Goal: Task Accomplishment & Management: Use online tool/utility

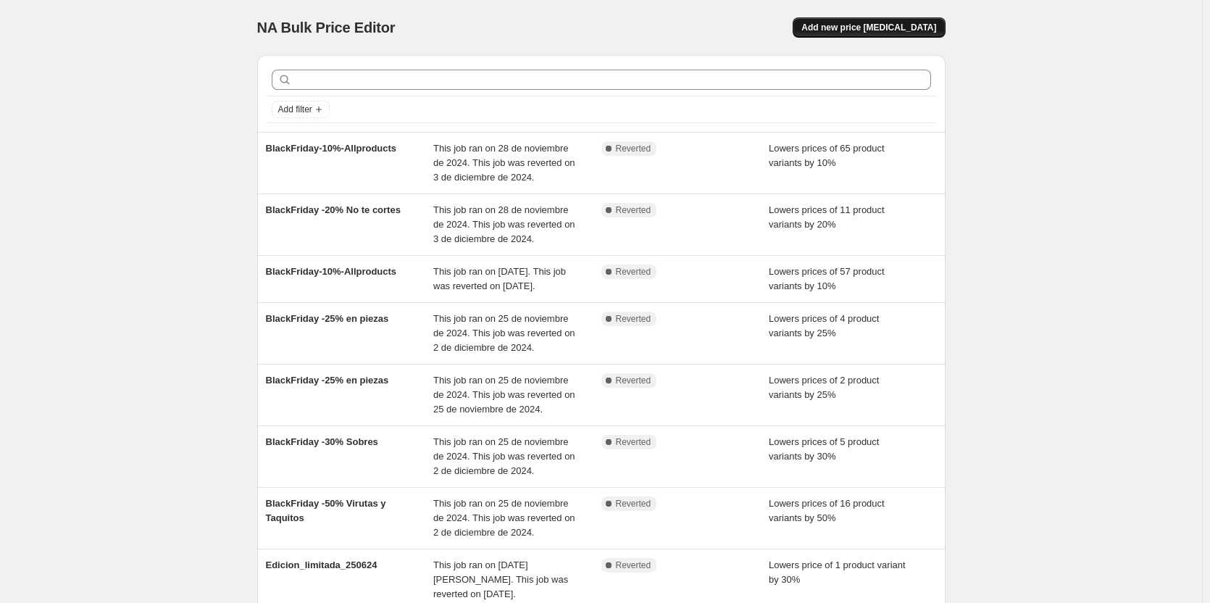
click at [933, 27] on span "Add new price [MEDICAL_DATA]" at bounding box center [869, 28] width 135 height 12
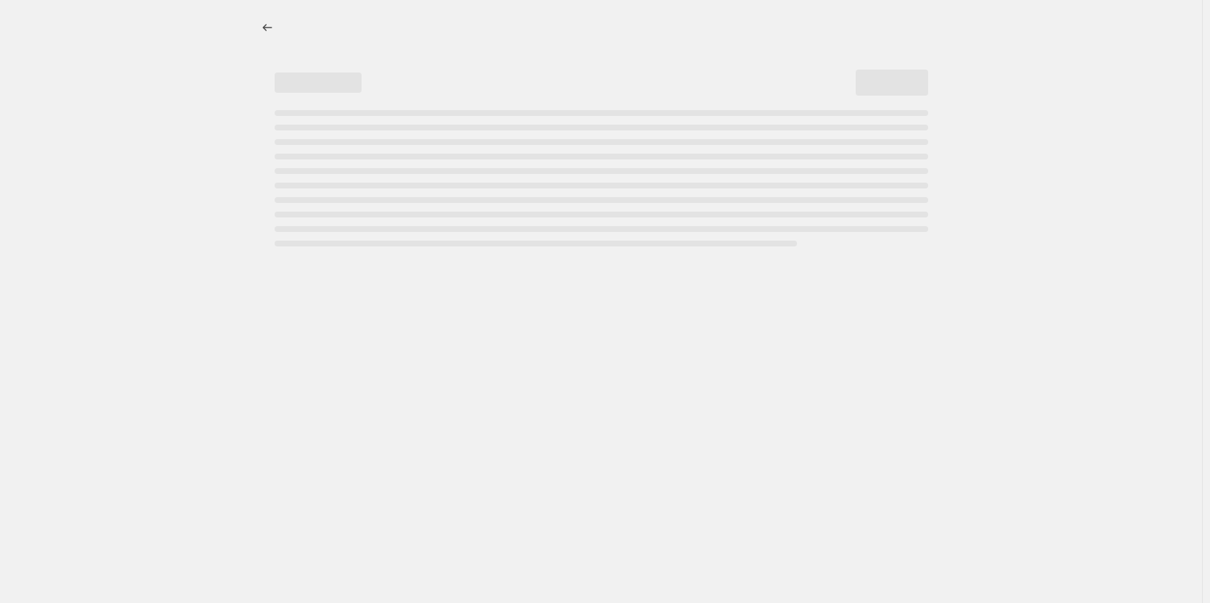
select select "percentage"
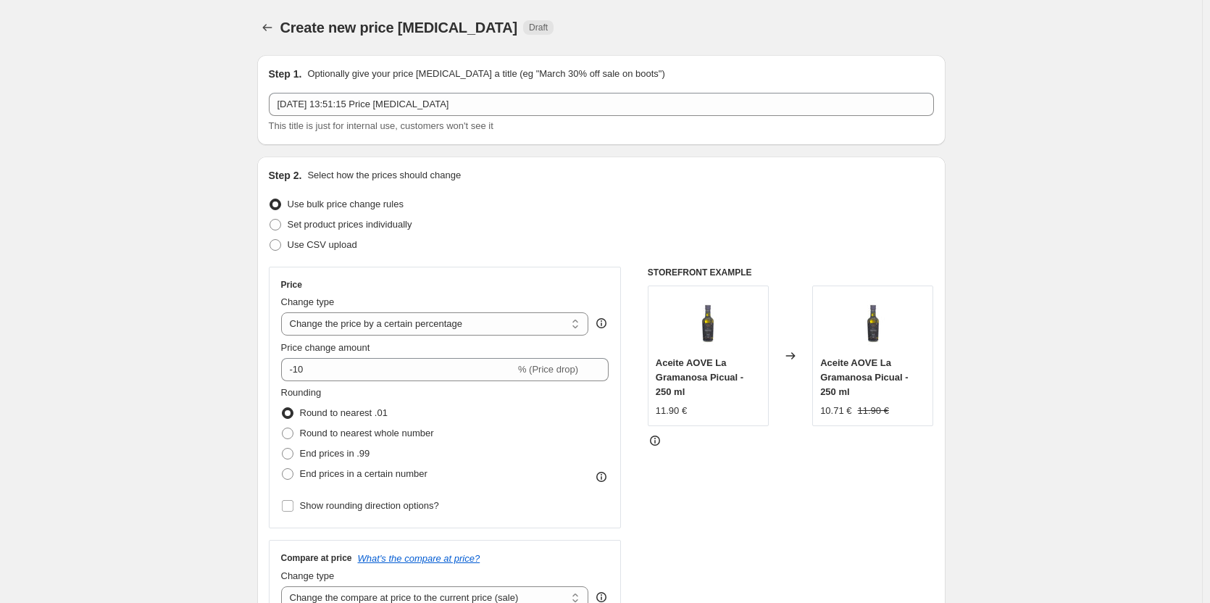
click at [379, 120] on span "This title is just for internal use, customers won't see it" at bounding box center [381, 125] width 225 height 11
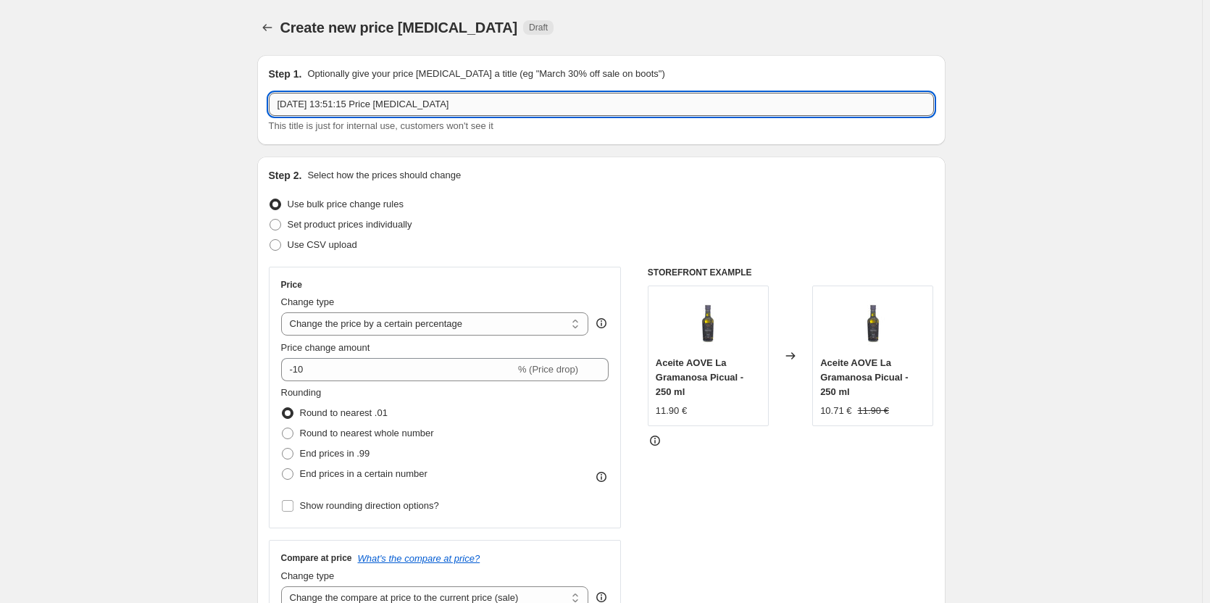
click at [383, 107] on input "[DATE] 13:51:15 Price [MEDICAL_DATA]" at bounding box center [601, 104] width 665 height 23
type input "d"
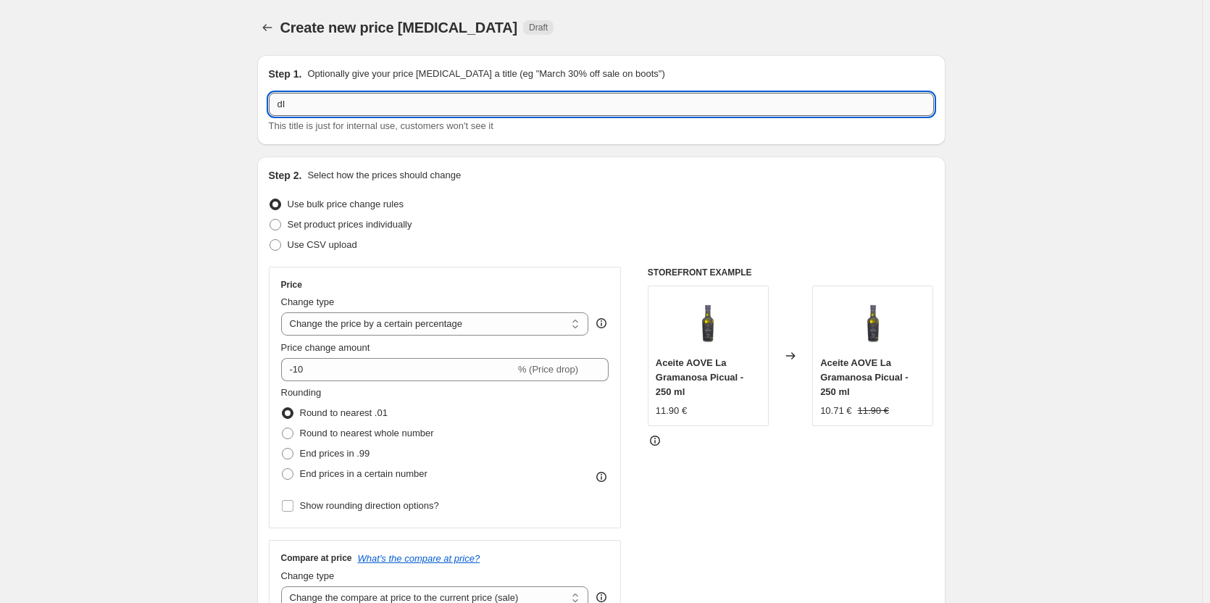
type input "d"
type input "DIA DEL JAMON 10%"
click at [352, 225] on span "Set product prices individually" at bounding box center [350, 224] width 125 height 11
click at [270, 220] on input "Set product prices individually" at bounding box center [270, 219] width 1 height 1
radio input "true"
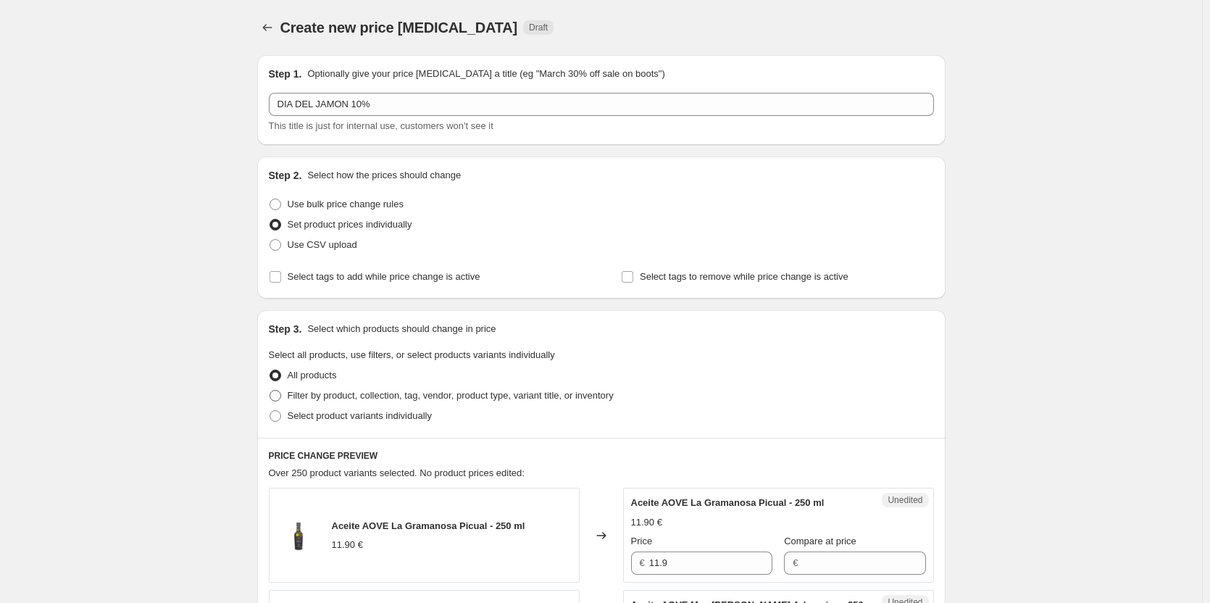
click at [363, 396] on span "Filter by product, collection, tag, vendor, product type, variant title, or inv…" at bounding box center [451, 395] width 326 height 11
click at [270, 391] on input "Filter by product, collection, tag, vendor, product type, variant title, or inv…" at bounding box center [270, 390] width 1 height 1
radio input "true"
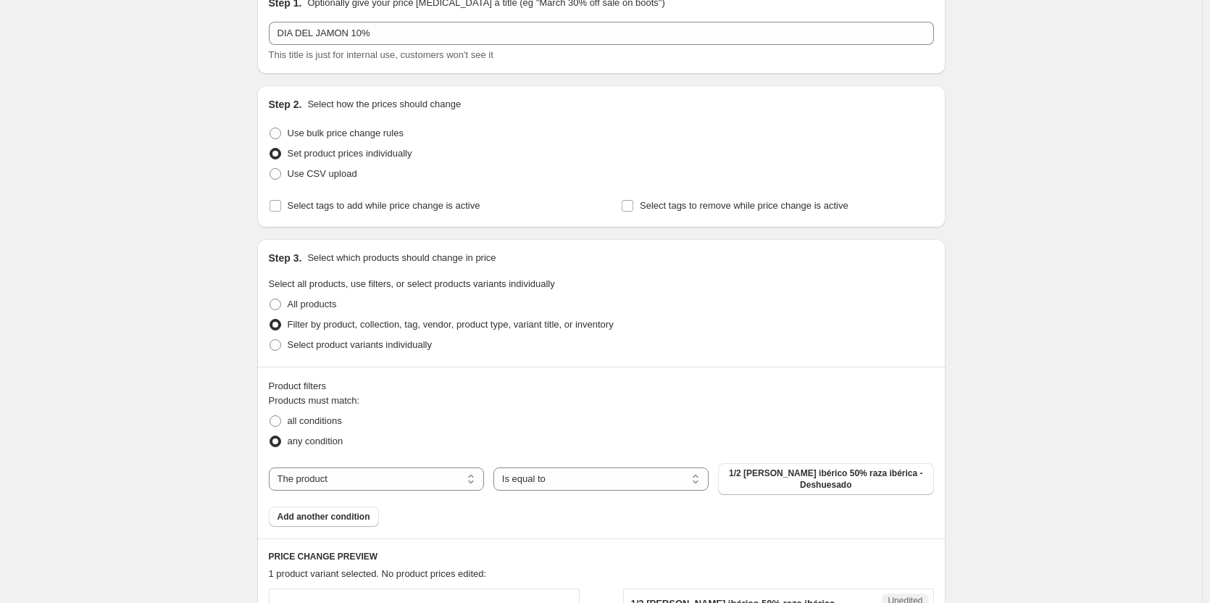
scroll to position [72, 0]
click at [328, 470] on select "The product The product's collection The product's tag The product's vendor The…" at bounding box center [376, 477] width 215 height 23
select select "collection"
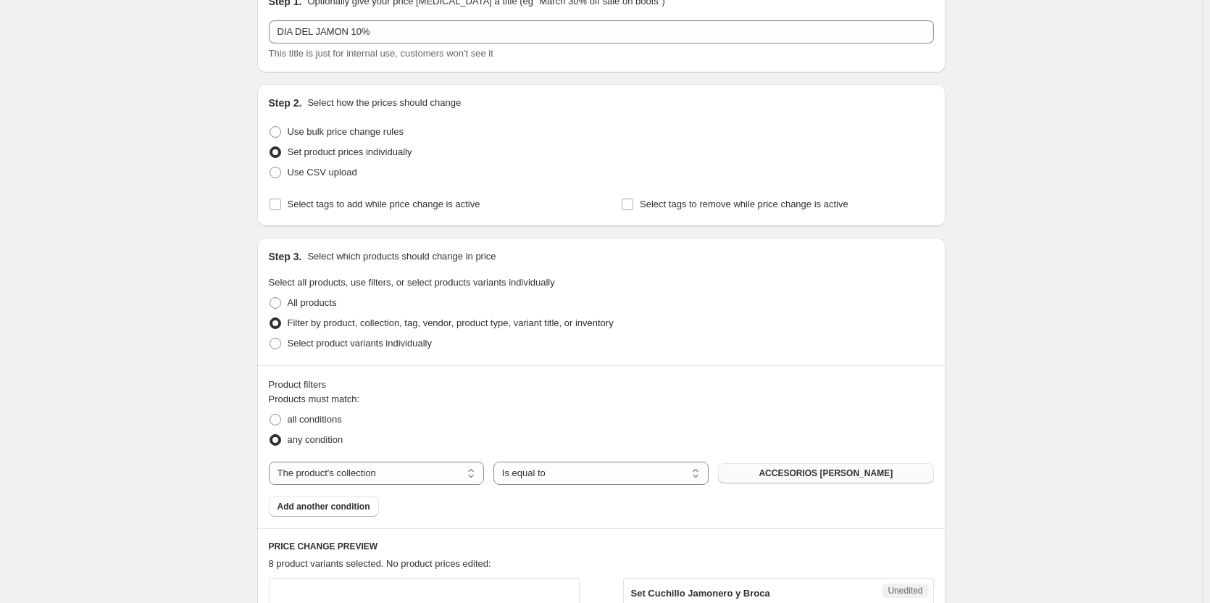
click at [776, 477] on button "ACCESORIOS [PERSON_NAME]" at bounding box center [825, 473] width 215 height 20
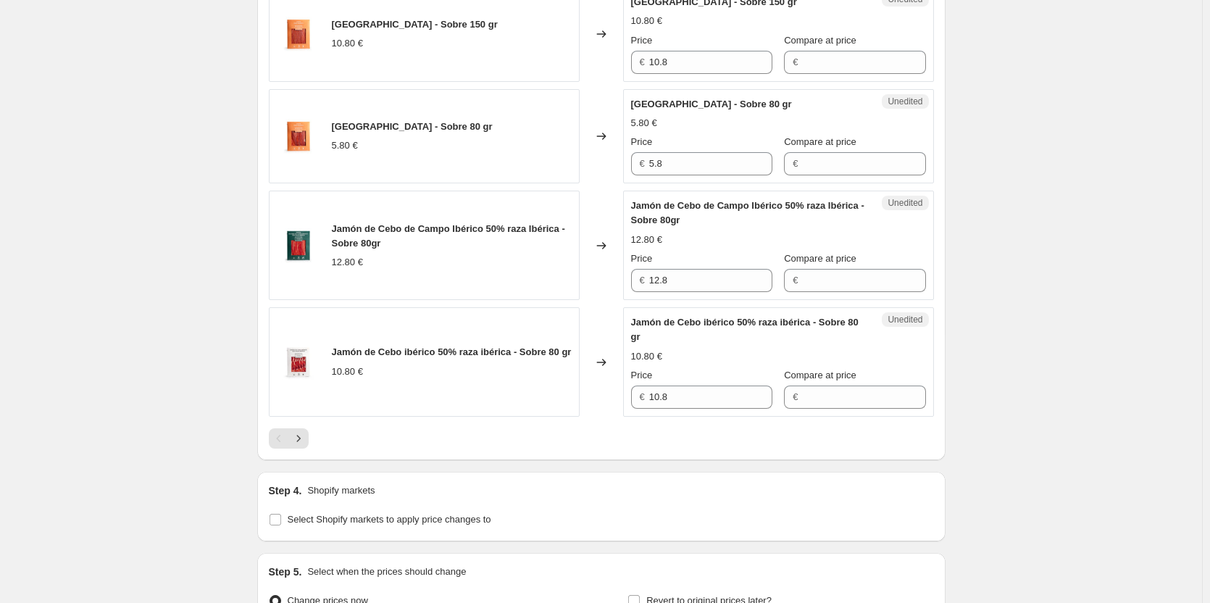
scroll to position [2392, 0]
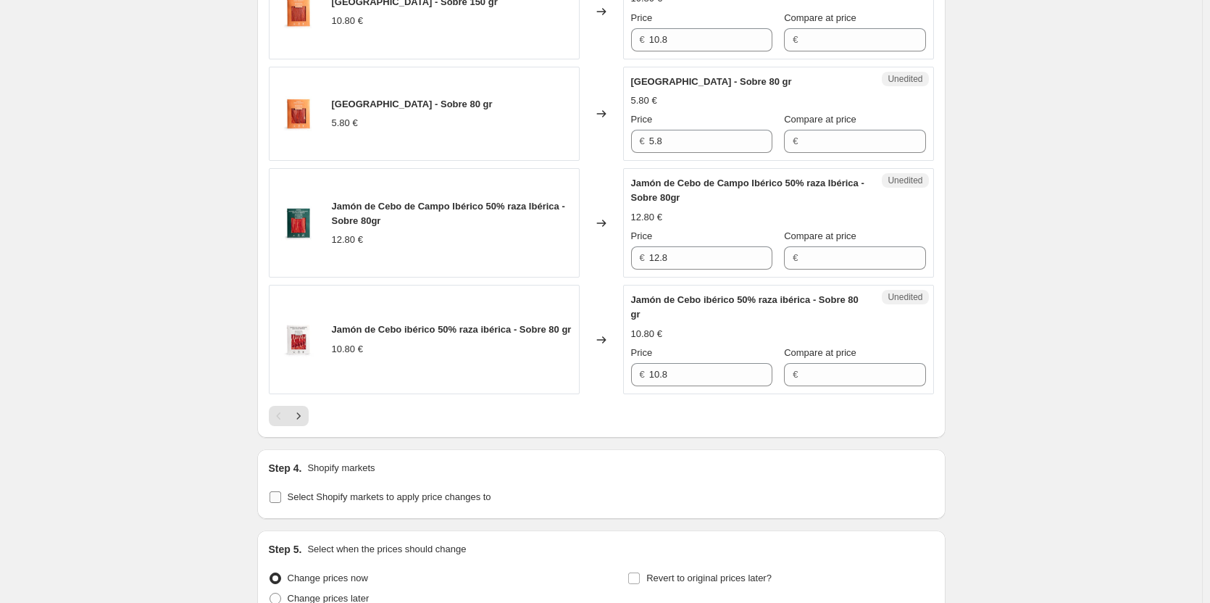
click at [388, 502] on span "Select Shopify markets to apply price changes to" at bounding box center [390, 496] width 204 height 11
click at [281, 503] on input "Select Shopify markets to apply price changes to" at bounding box center [276, 497] width 12 height 12
checkbox input "true"
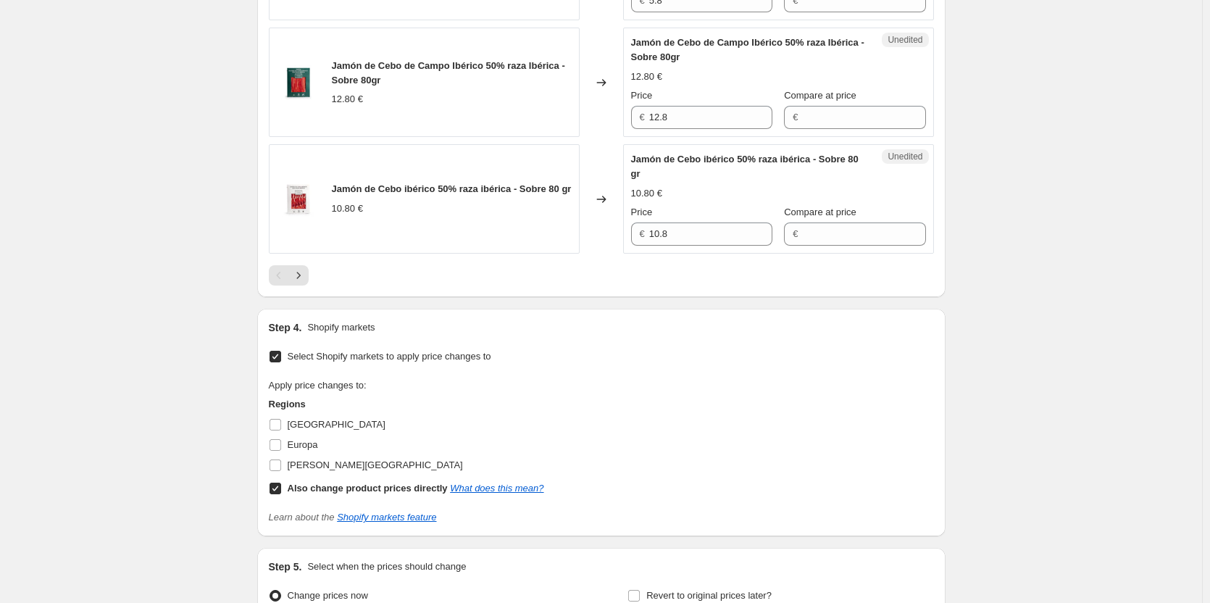
scroll to position [2537, 0]
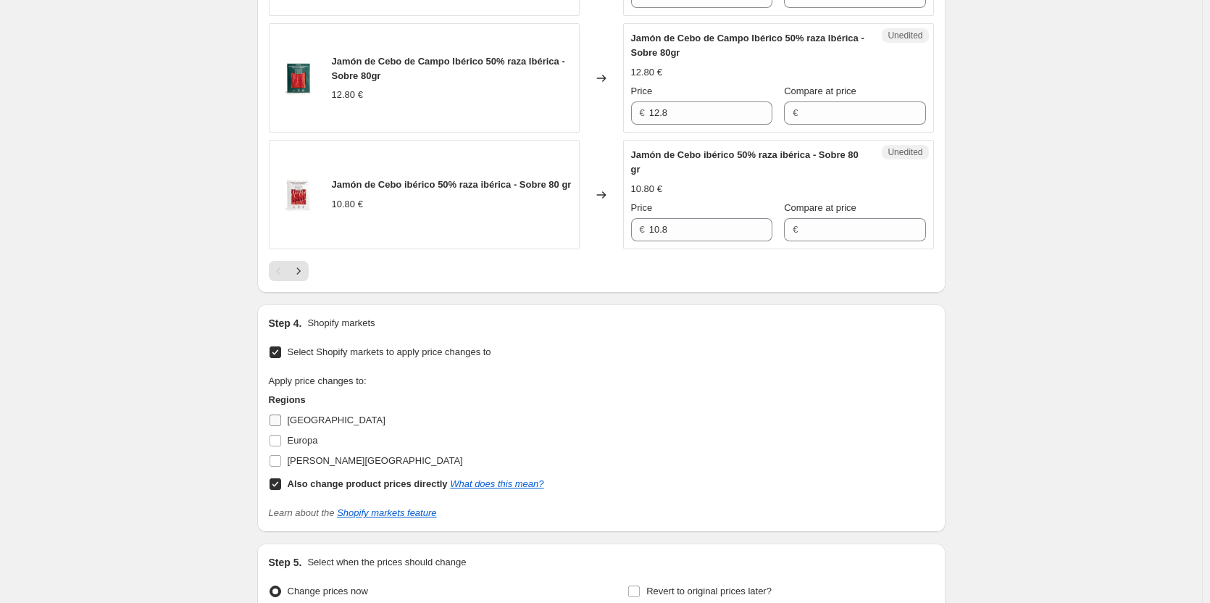
click at [306, 425] on span "[GEOGRAPHIC_DATA]" at bounding box center [337, 420] width 98 height 11
click at [281, 426] on input "[GEOGRAPHIC_DATA]" at bounding box center [276, 421] width 12 height 12
checkbox input "true"
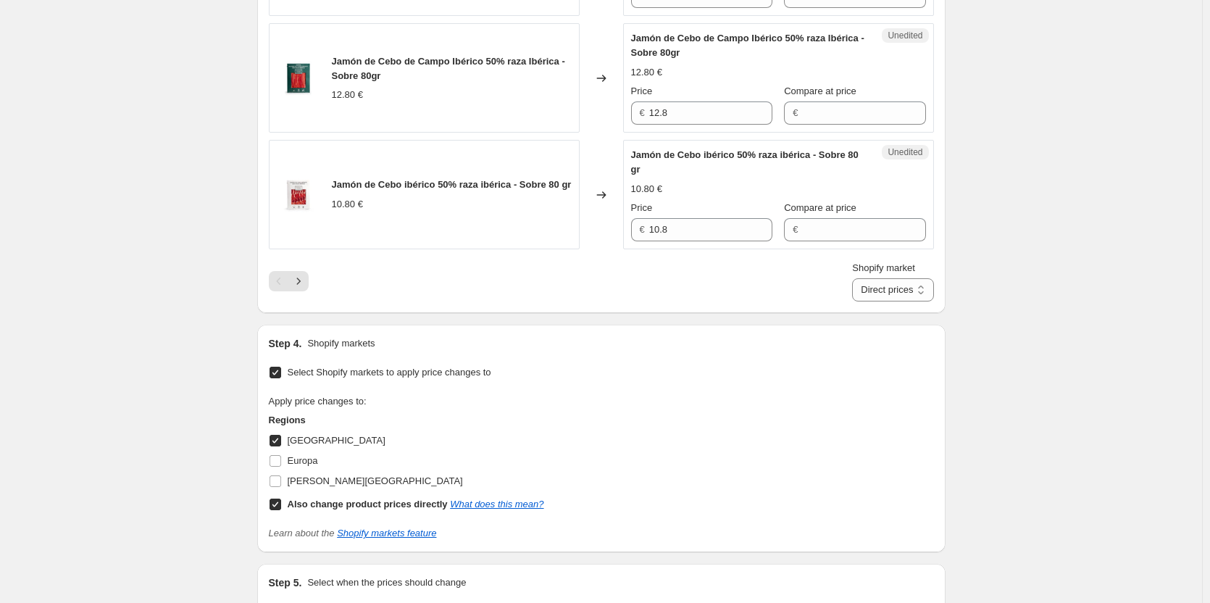
scroll to position [2769, 0]
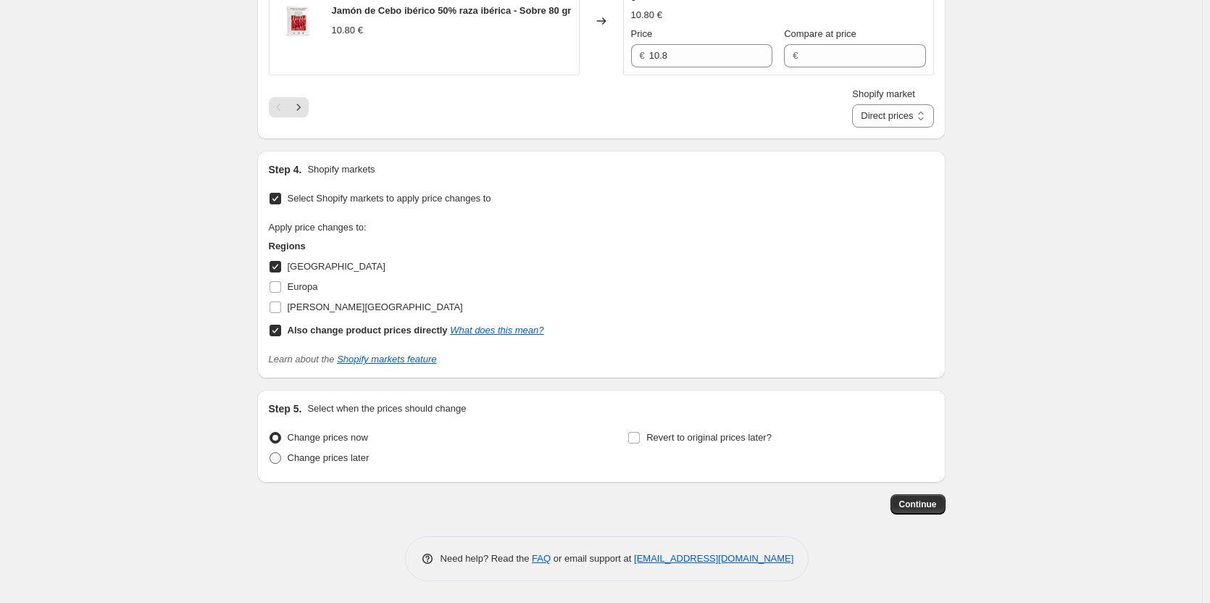
click at [316, 462] on span "Change prices later" at bounding box center [329, 457] width 82 height 11
click at [270, 453] on input "Change prices later" at bounding box center [270, 452] width 1 height 1
radio input "true"
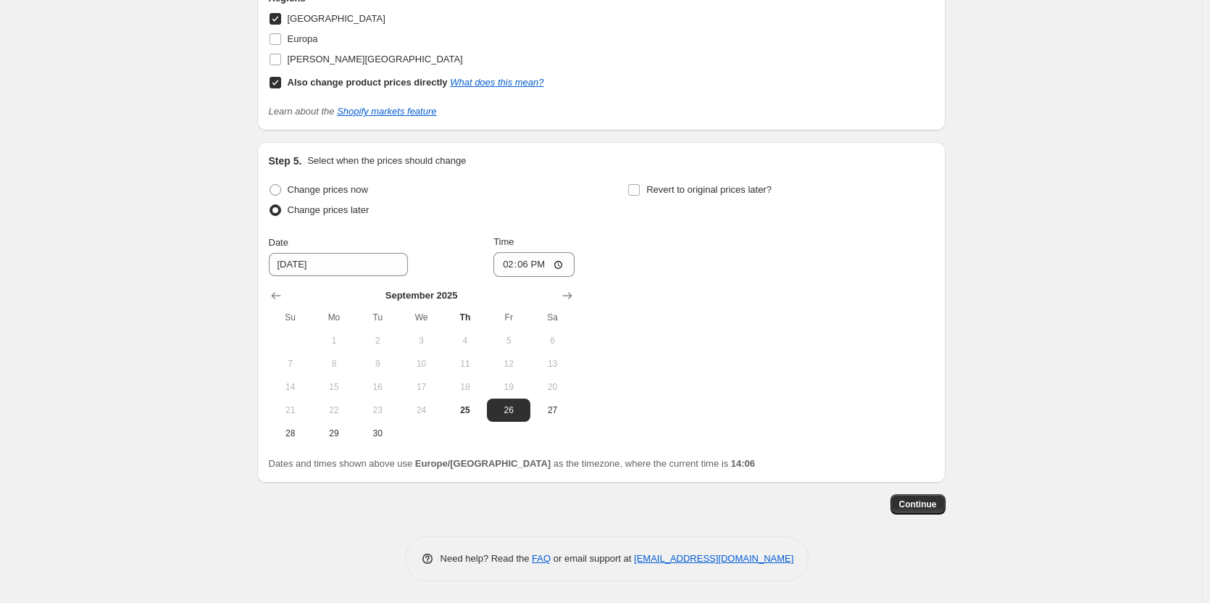
scroll to position [3016, 0]
click at [299, 431] on span "28" at bounding box center [291, 434] width 32 height 12
type input "[DATE]"
click at [546, 266] on input "14:06" at bounding box center [534, 264] width 81 height 25
click at [528, 265] on input "14:06" at bounding box center [534, 264] width 81 height 25
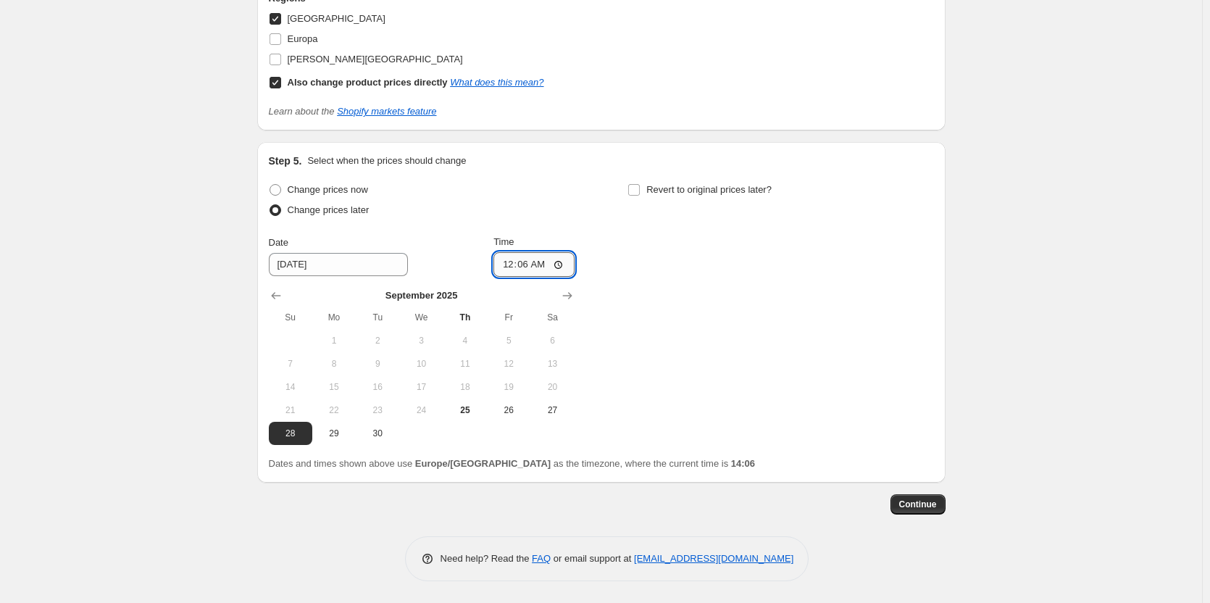
type input "00:00"
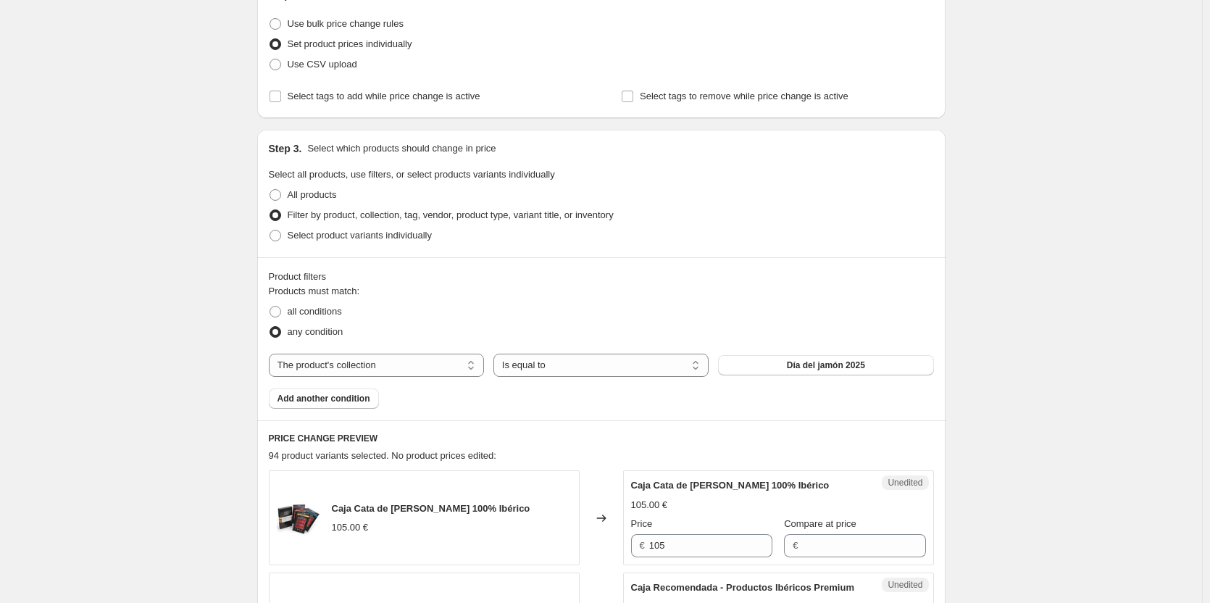
scroll to position [72, 0]
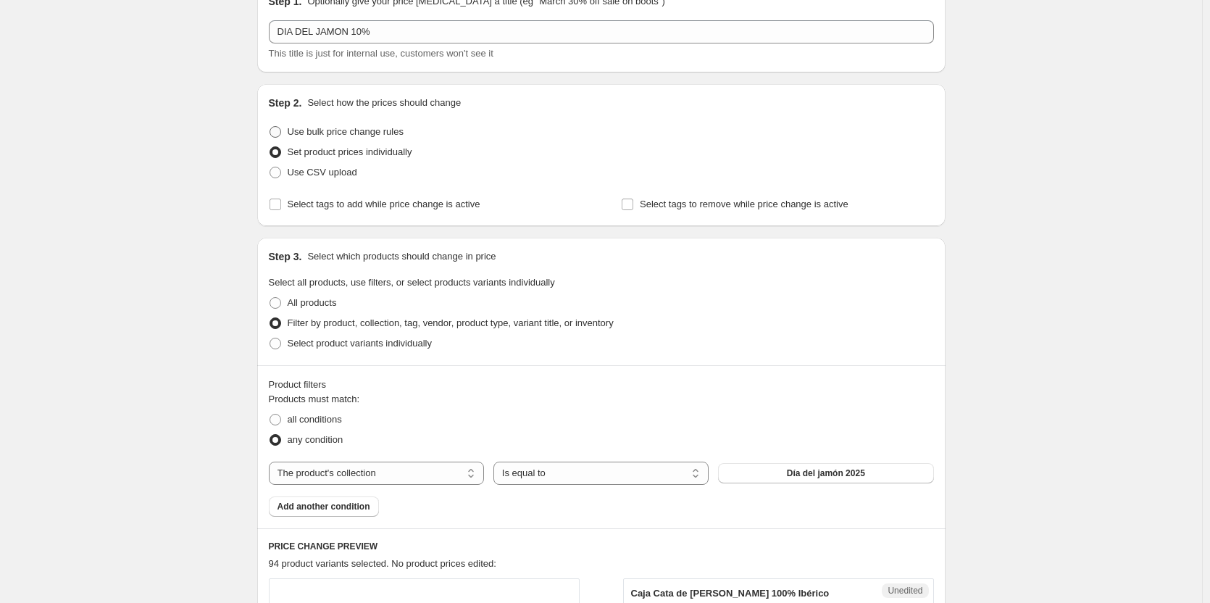
click at [288, 131] on label "Use bulk price change rules" at bounding box center [336, 132] width 135 height 20
click at [270, 127] on input "Use bulk price change rules" at bounding box center [270, 126] width 1 height 1
radio input "true"
select select "percentage"
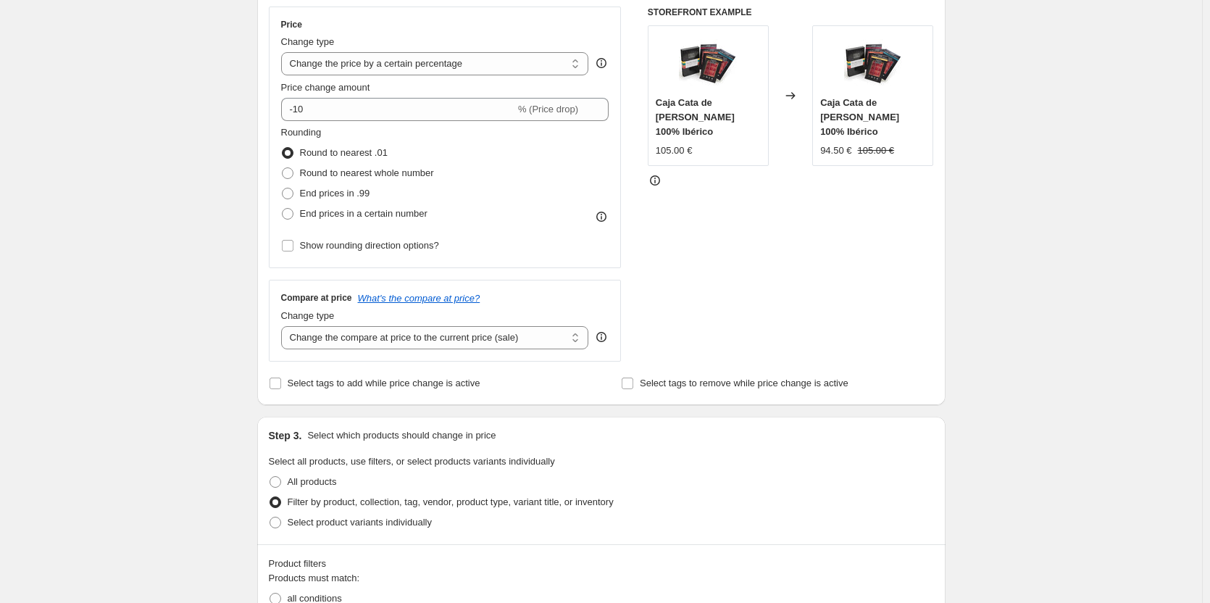
scroll to position [290, 0]
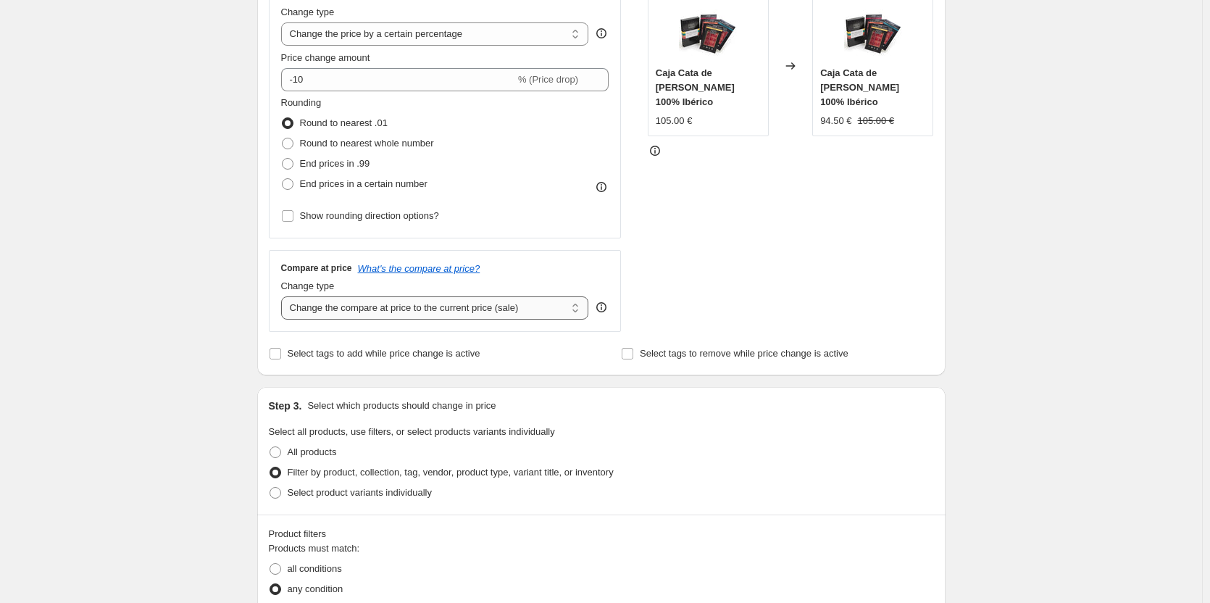
click at [567, 311] on select "Change the compare at price to the current price (sale) Change the compare at p…" at bounding box center [435, 307] width 308 height 23
click at [284, 296] on select "Change the compare at price to the current price (sale) Change the compare at p…" at bounding box center [435, 307] width 308 height 23
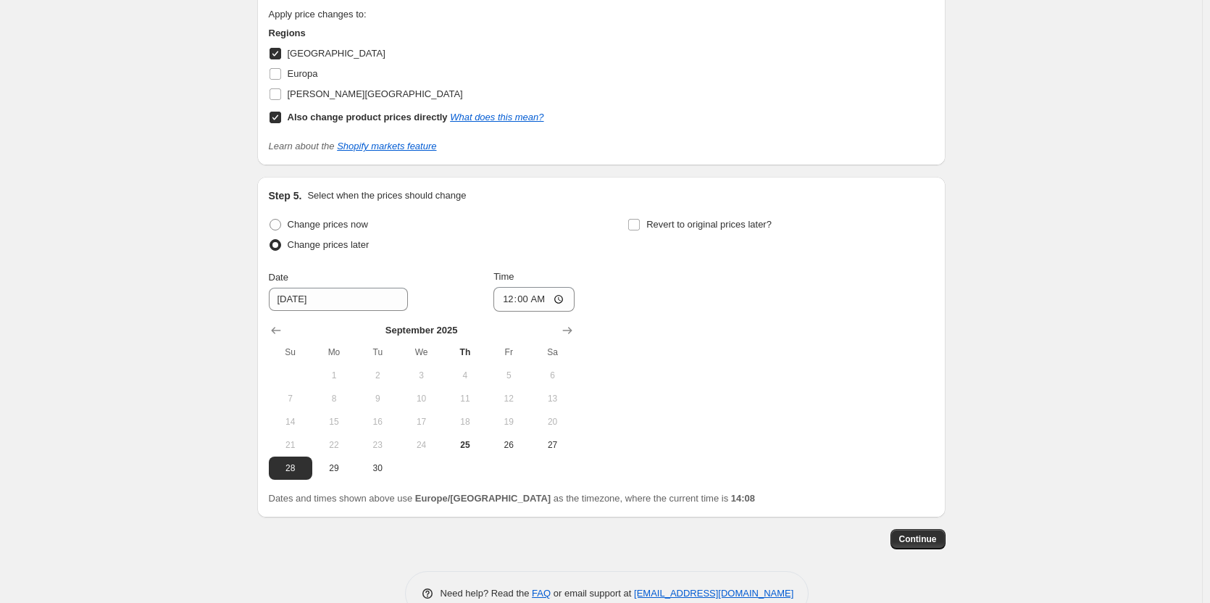
scroll to position [1522, 0]
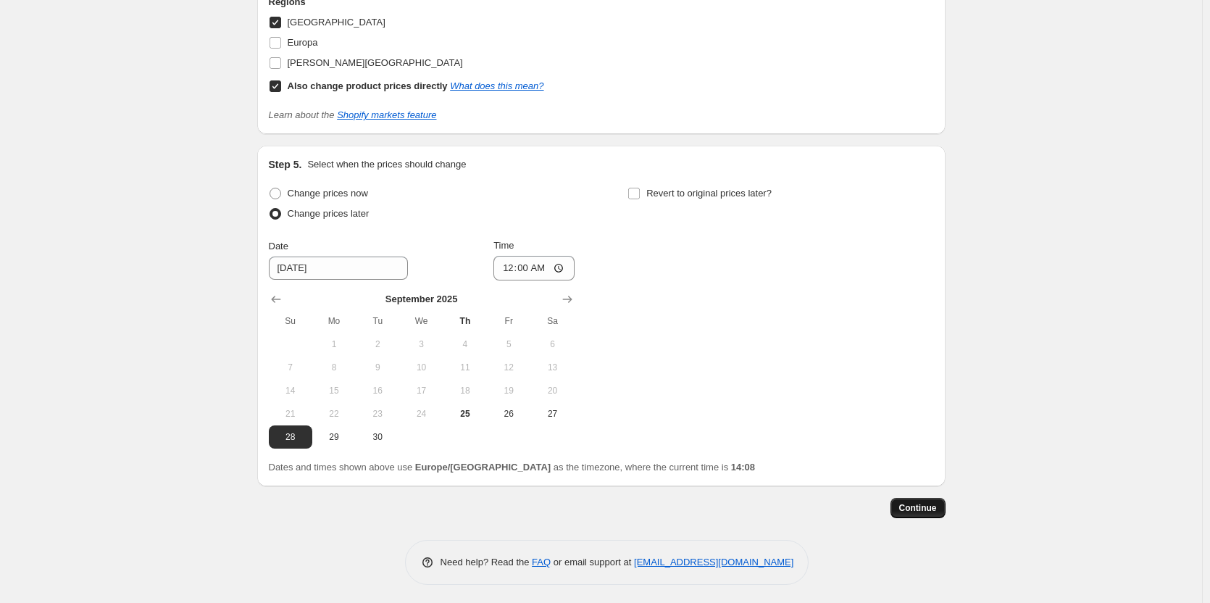
click at [925, 507] on span "Continue" at bounding box center [918, 508] width 38 height 12
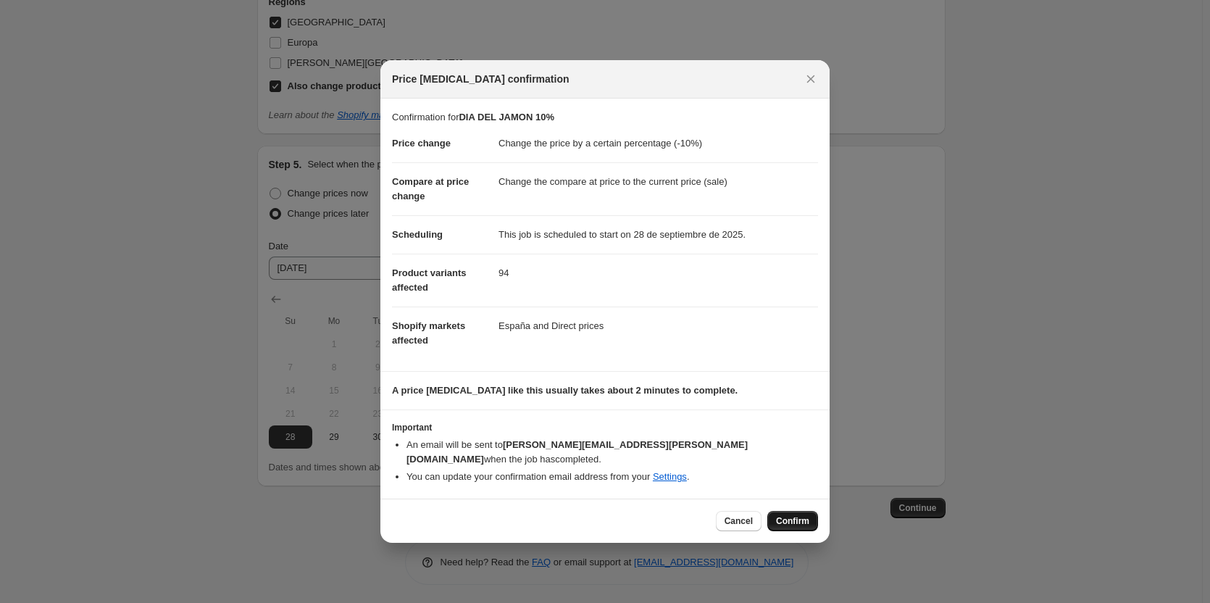
click at [795, 515] on span "Confirm" at bounding box center [792, 521] width 33 height 12
